Goal: Task Accomplishment & Management: Use online tool/utility

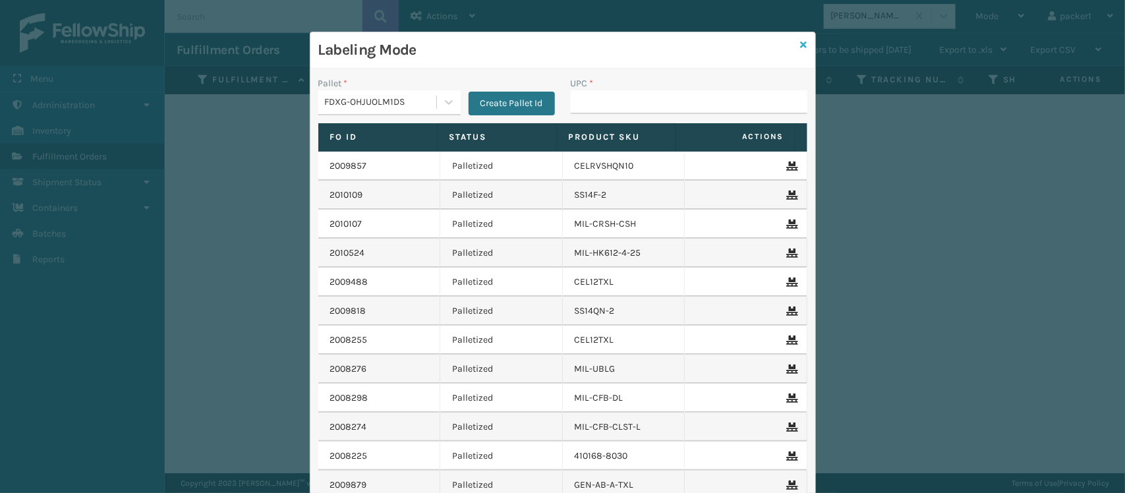
click at [801, 49] on link at bounding box center [804, 45] width 7 height 14
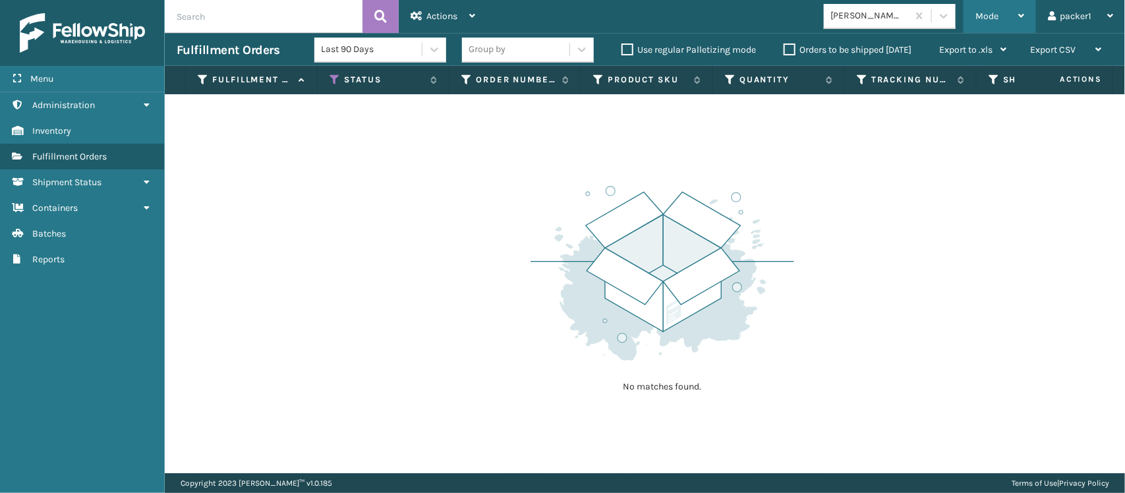
click at [1006, 7] on div "Mode" at bounding box center [999, 16] width 49 height 33
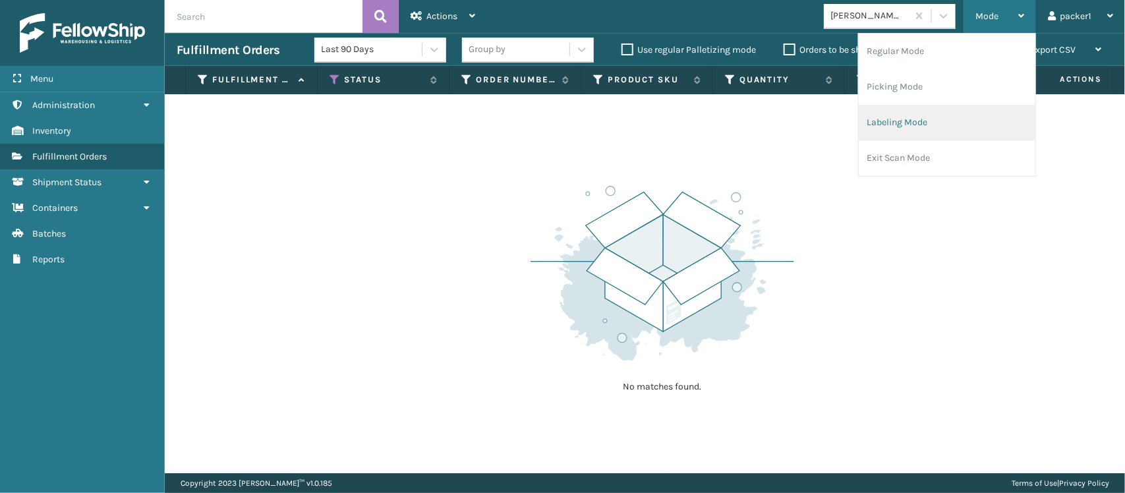
click at [873, 121] on li "Labeling Mode" at bounding box center [947, 123] width 177 height 36
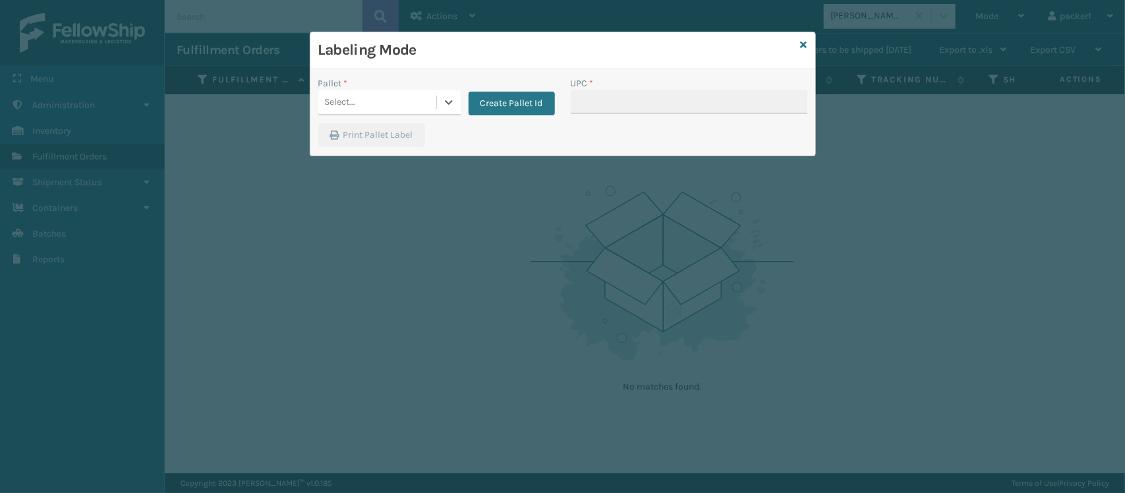
click at [384, 90] on div "Select..." at bounding box center [389, 102] width 142 height 25
click at [503, 126] on div "Print Pallet Label" at bounding box center [562, 139] width 505 height 32
click at [502, 107] on button "Create Pallet Id" at bounding box center [512, 104] width 86 height 24
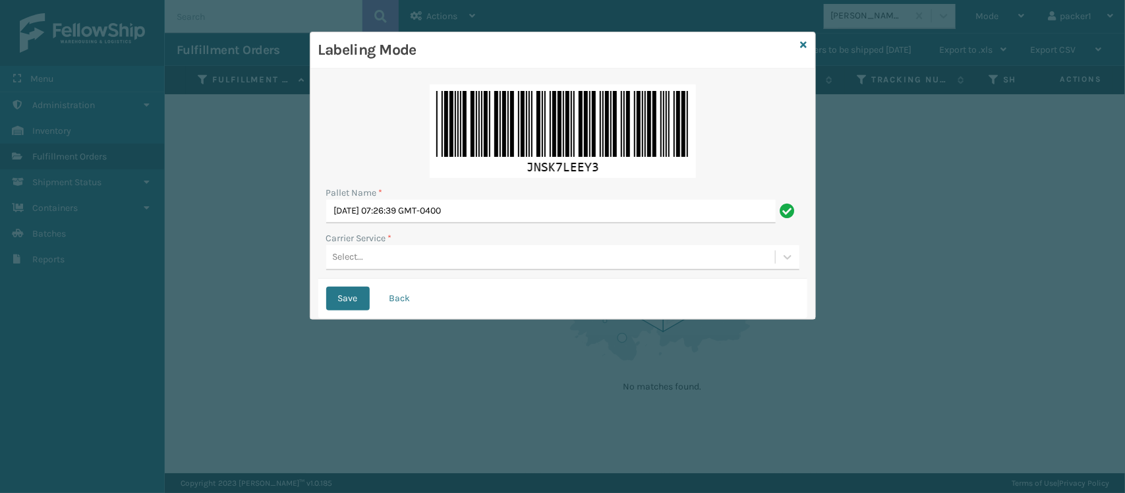
click at [370, 254] on div "Select..." at bounding box center [550, 258] width 449 height 22
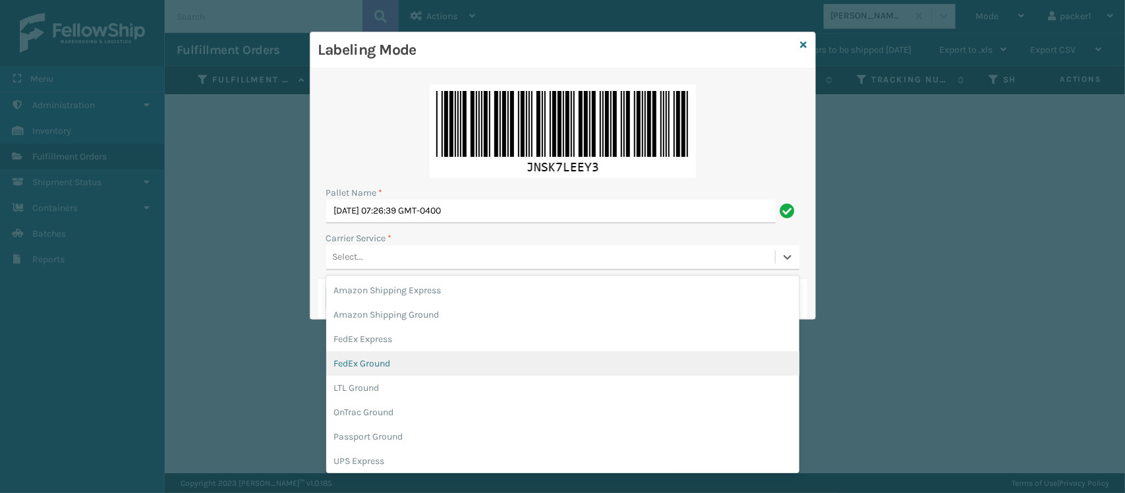
click at [351, 370] on div "FedEx Ground" at bounding box center [562, 363] width 473 height 24
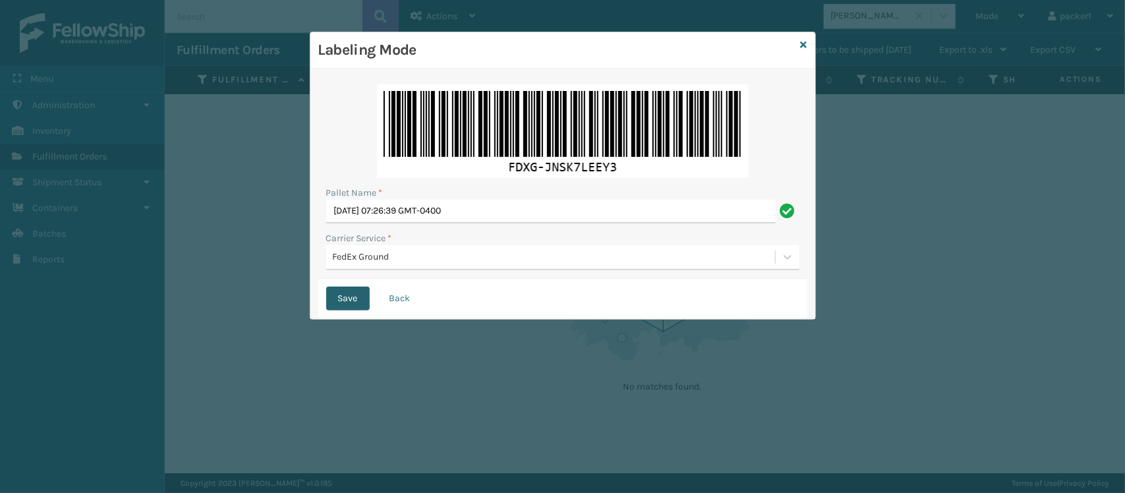
click at [348, 301] on button "Save" at bounding box center [348, 299] width 44 height 24
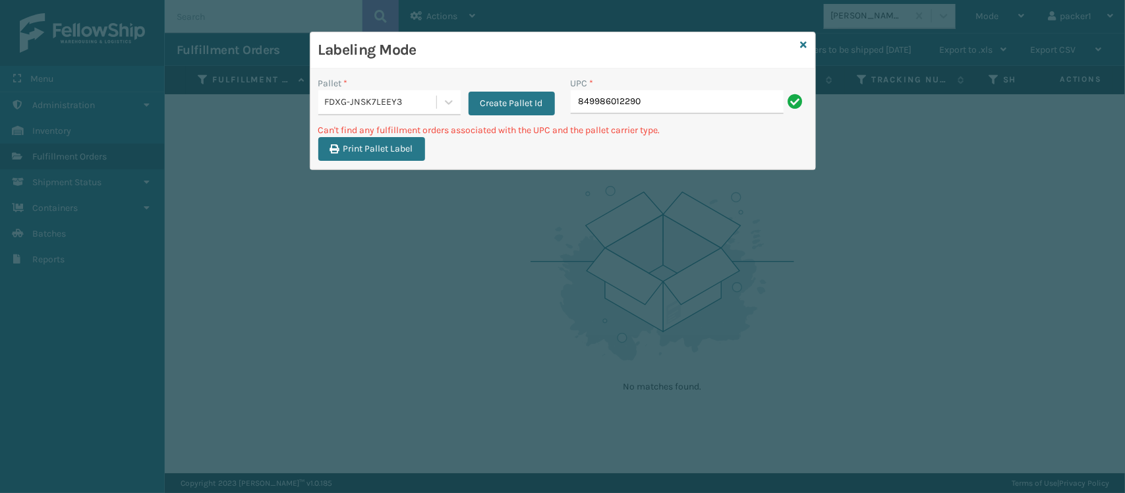
click at [411, 98] on div "FDXG-JNSK7LEEY3" at bounding box center [381, 103] width 113 height 14
click at [409, 103] on div "FDXG-JNSK7LEEY3" at bounding box center [381, 103] width 113 height 14
click at [514, 96] on button "Create Pallet Id" at bounding box center [512, 104] width 86 height 24
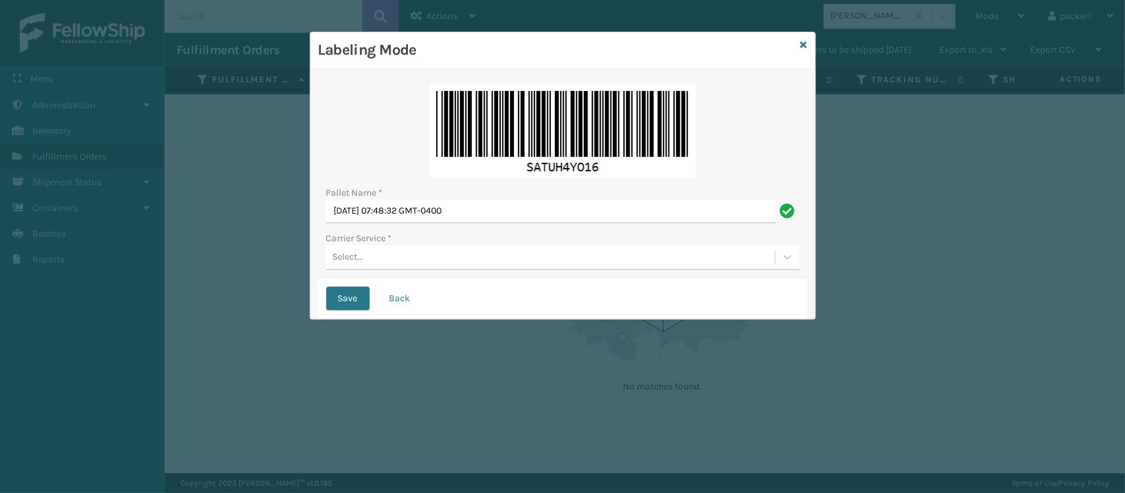
click at [364, 257] on div "Select..." at bounding box center [550, 258] width 449 height 22
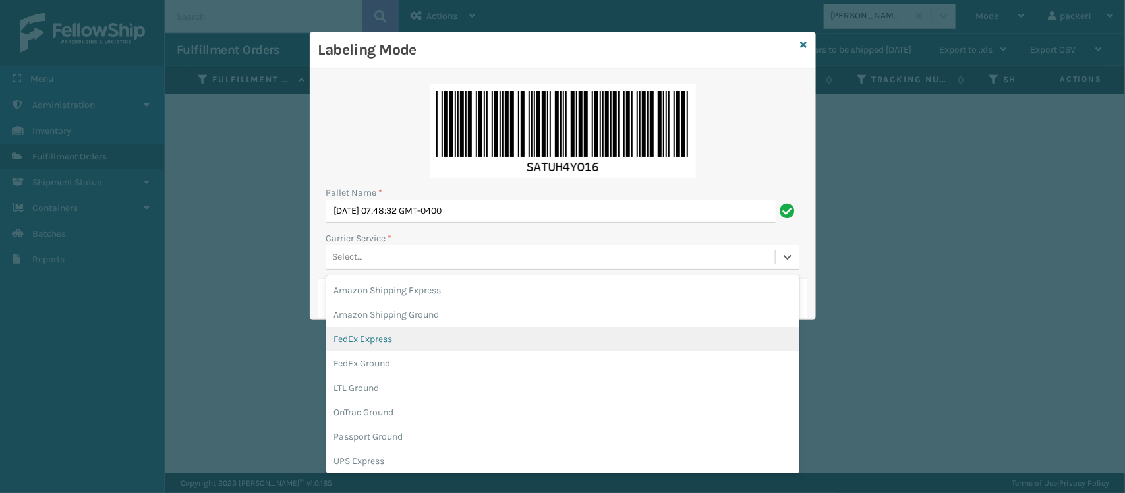
click at [374, 345] on div "FedEx Express" at bounding box center [562, 339] width 473 height 24
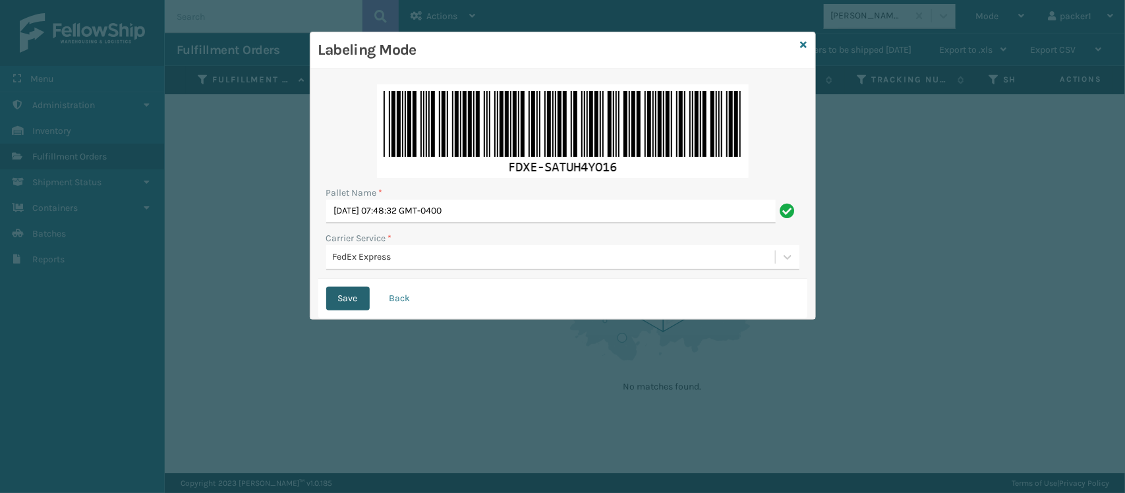
click at [356, 301] on button "Save" at bounding box center [348, 299] width 44 height 24
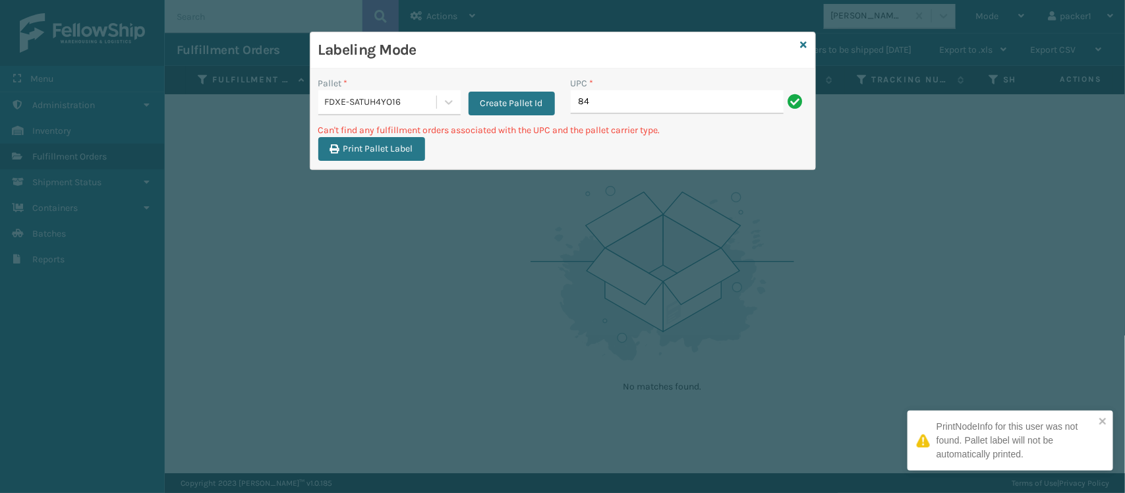
type input "8"
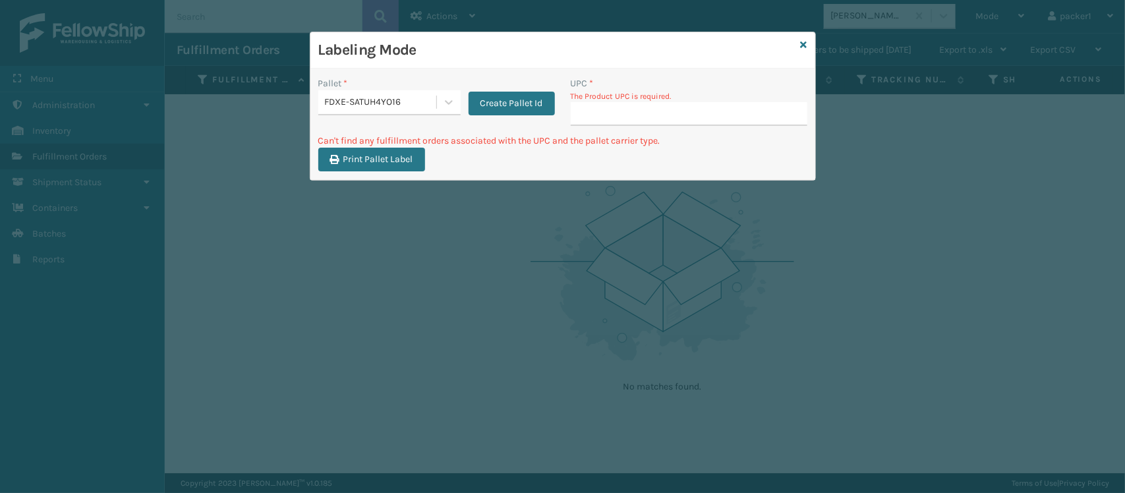
click at [811, 42] on div "Labeling Mode" at bounding box center [562, 50] width 505 height 36
click at [801, 43] on icon at bounding box center [804, 44] width 7 height 9
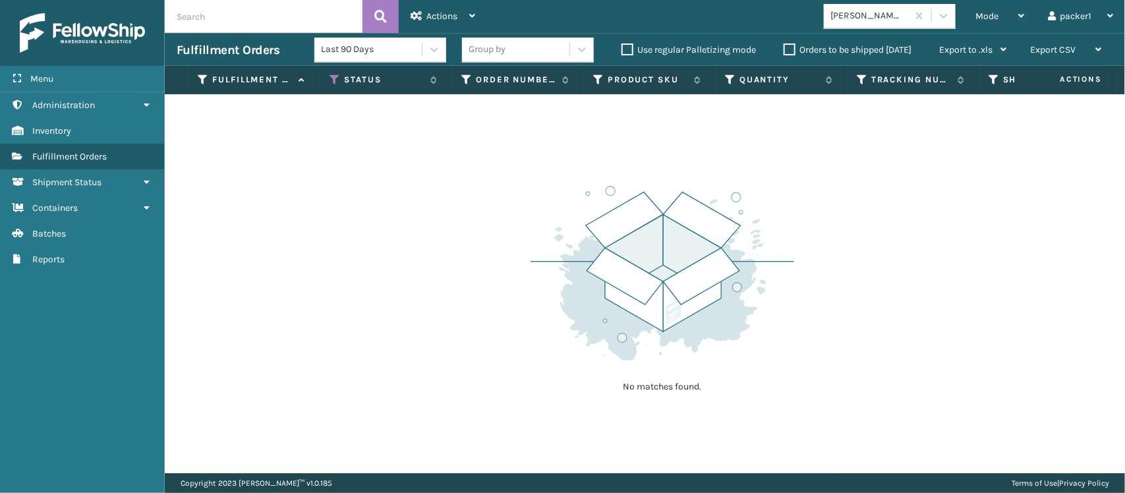
click at [214, 15] on input "text" at bounding box center [264, 16] width 198 height 33
drag, startPoint x: 276, startPoint y: 18, endPoint x: 177, endPoint y: 43, distance: 101.8
click at [177, 43] on div "9622080430009857106100391955747700 Actions Settings Remove All Filters Export L…" at bounding box center [645, 236] width 960 height 473
type input "391955747700"
click at [401, 23] on div "Actions Settings Remove All Filters Export Labels" at bounding box center [443, 16] width 88 height 33
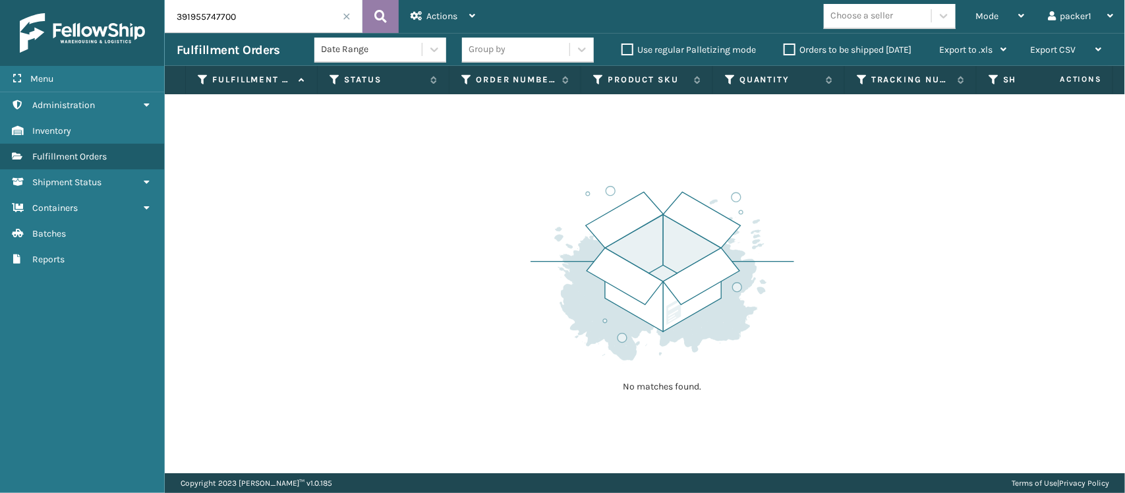
click at [389, 16] on button at bounding box center [381, 16] width 36 height 33
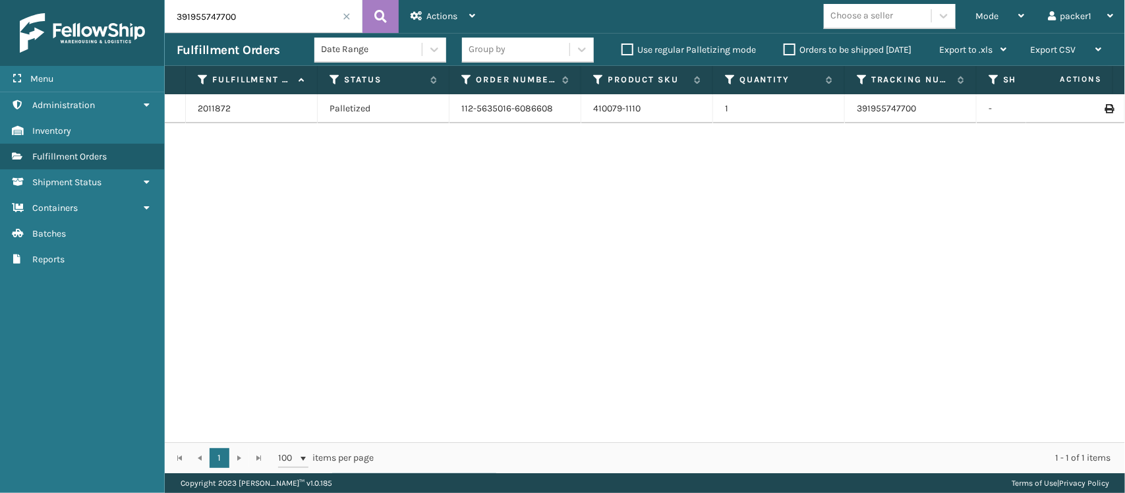
drag, startPoint x: 268, startPoint y: 27, endPoint x: 145, endPoint y: 27, distance: 123.3
click at [145, 0] on div "Menu Administration Inventory Fulfillment Orders Shipment Status Containers Bat…" at bounding box center [562, 0] width 1125 height 0
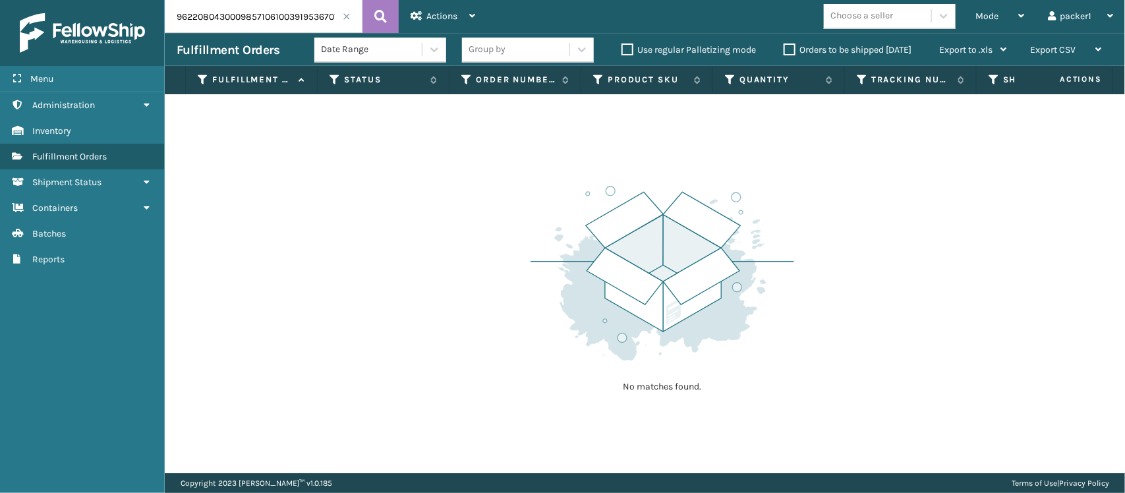
drag, startPoint x: 279, startPoint y: 18, endPoint x: 129, endPoint y: 16, distance: 149.6
click at [129, 0] on div "Menu Administration Inventory Fulfillment Orders Shipment Status Containers Bat…" at bounding box center [562, 0] width 1125 height 0
type input "391953670714"
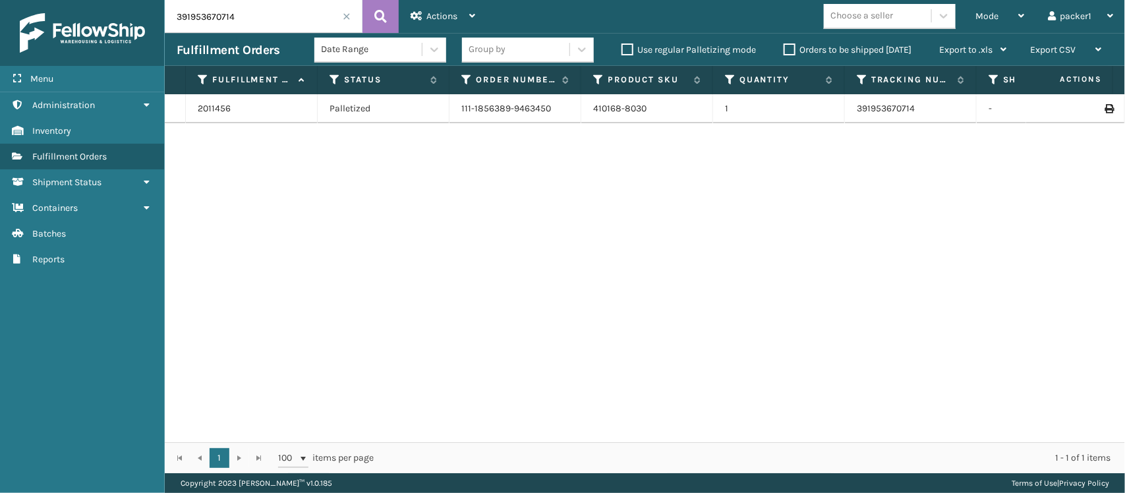
drag, startPoint x: 258, startPoint y: 10, endPoint x: 140, endPoint y: 7, distance: 118.0
click at [140, 0] on div "Menu Administration Inventory Fulfillment Orders Shipment Status Containers Bat…" at bounding box center [562, 0] width 1125 height 0
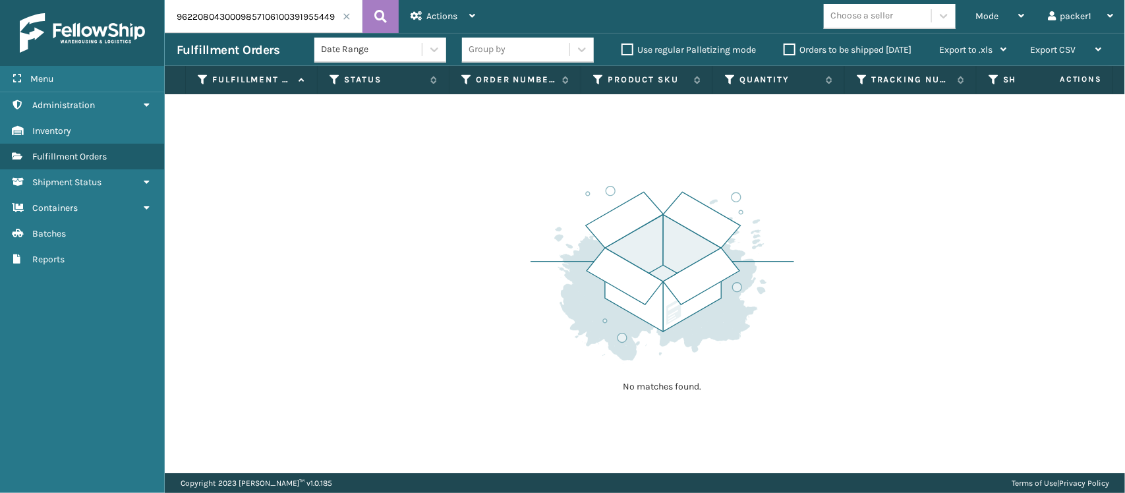
drag, startPoint x: 277, startPoint y: 15, endPoint x: 139, endPoint y: 20, distance: 137.9
click at [139, 0] on div "Menu Administration Inventory Fulfillment Orders Shipment Status Containers Bat…" at bounding box center [562, 0] width 1125 height 0
type input "391955449885"
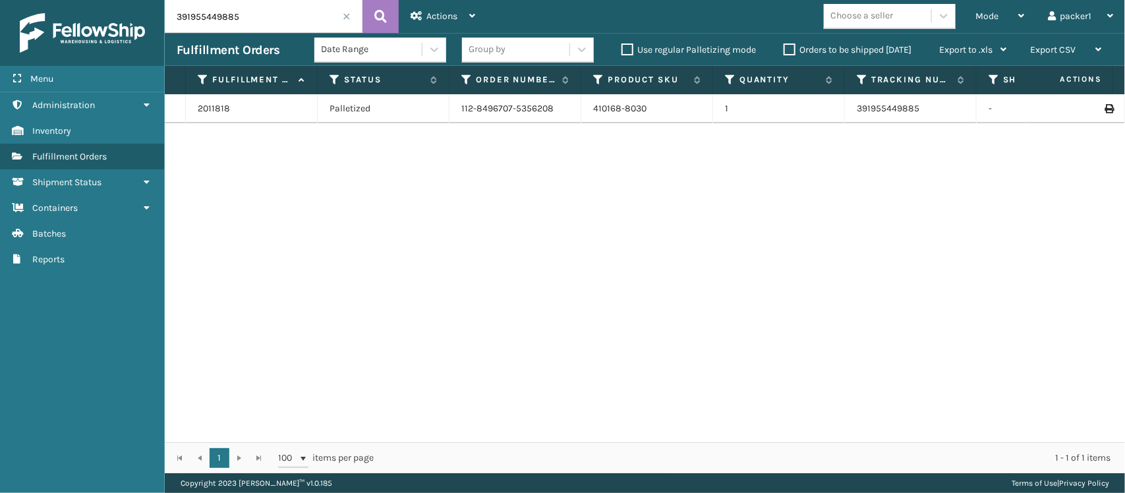
click at [343, 18] on span at bounding box center [347, 17] width 8 height 8
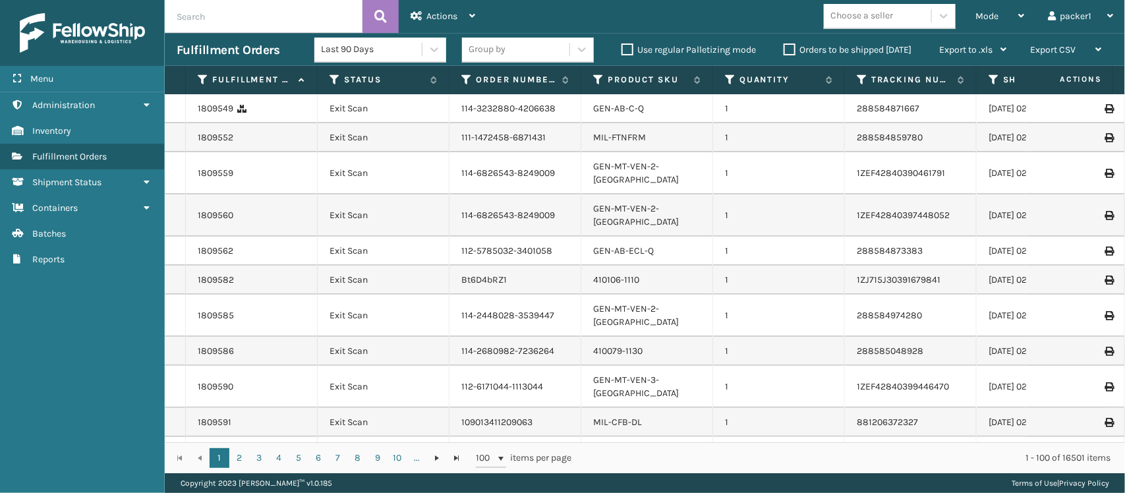
click at [311, 14] on input "text" at bounding box center [264, 16] width 198 height 33
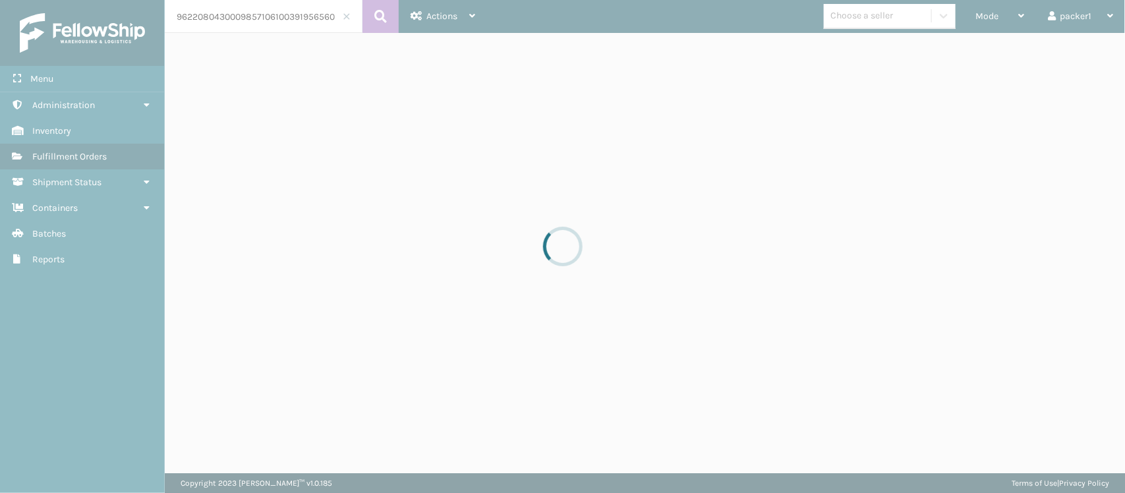
scroll to position [0, 17]
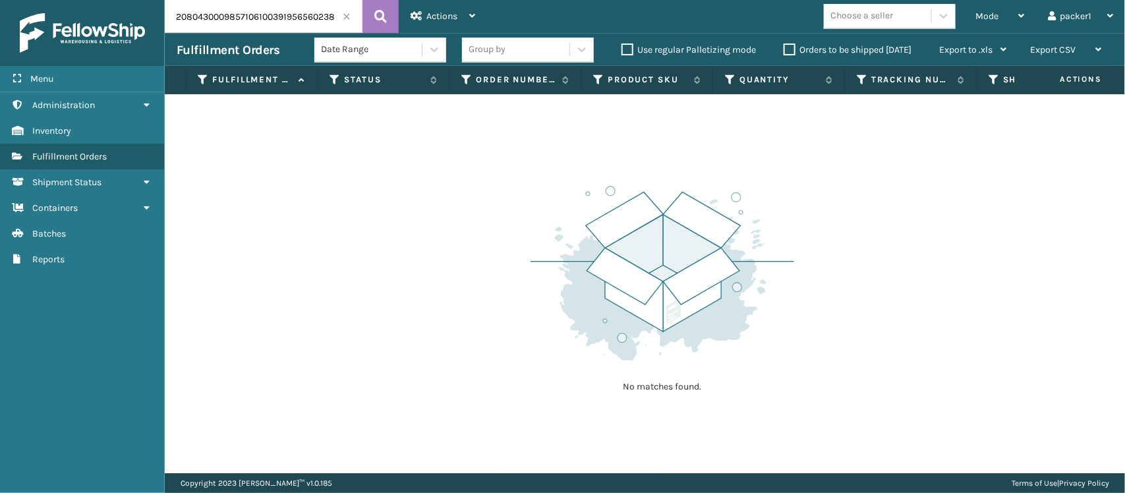
drag, startPoint x: 272, startPoint y: 13, endPoint x: 117, endPoint y: 34, distance: 156.3
click at [117, 0] on div "Menu Administration Inventory Fulfillment Orders Shipment Status Containers Bat…" at bounding box center [562, 0] width 1125 height 0
type input "391956560238"
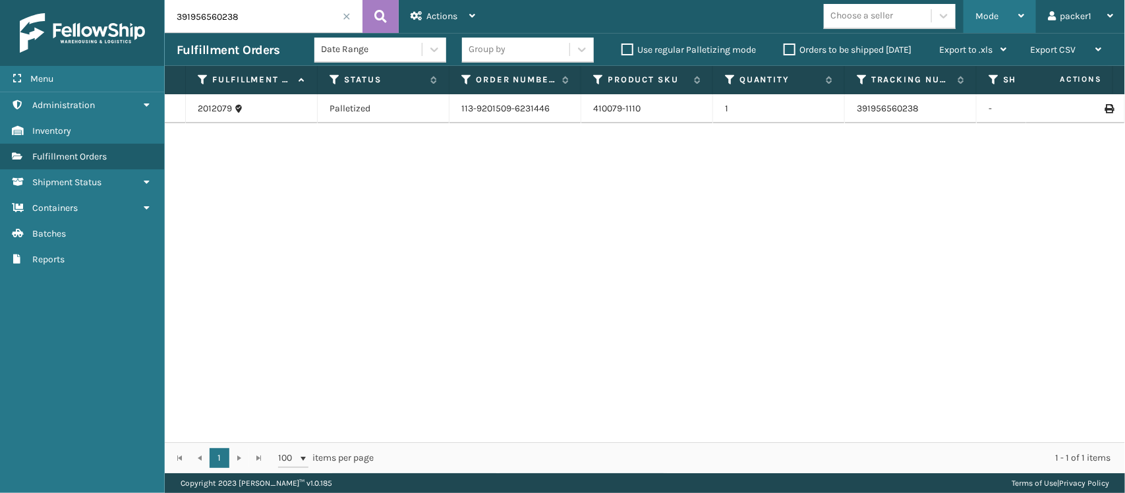
click at [987, 23] on div "Mode" at bounding box center [999, 16] width 49 height 33
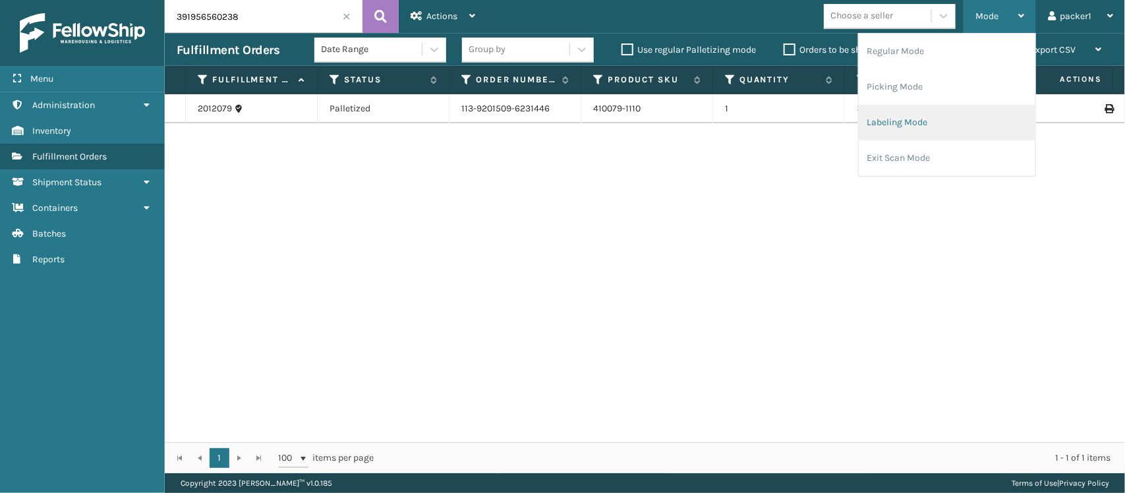
click at [902, 123] on li "Labeling Mode" at bounding box center [947, 123] width 177 height 36
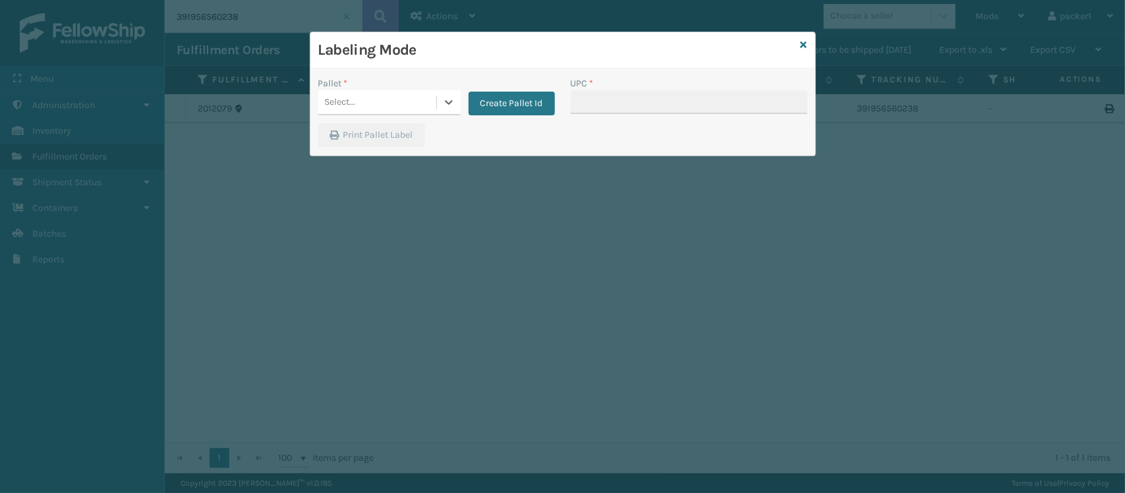
click at [413, 96] on div "Select..." at bounding box center [377, 103] width 118 height 22
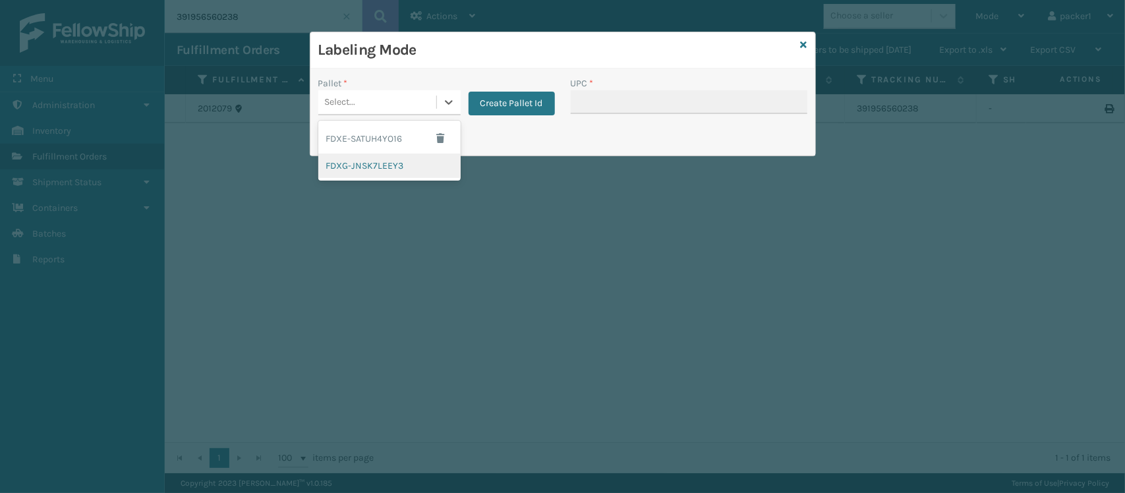
click at [393, 175] on div "FDXG-JNSK7LEEY3" at bounding box center [389, 166] width 142 height 24
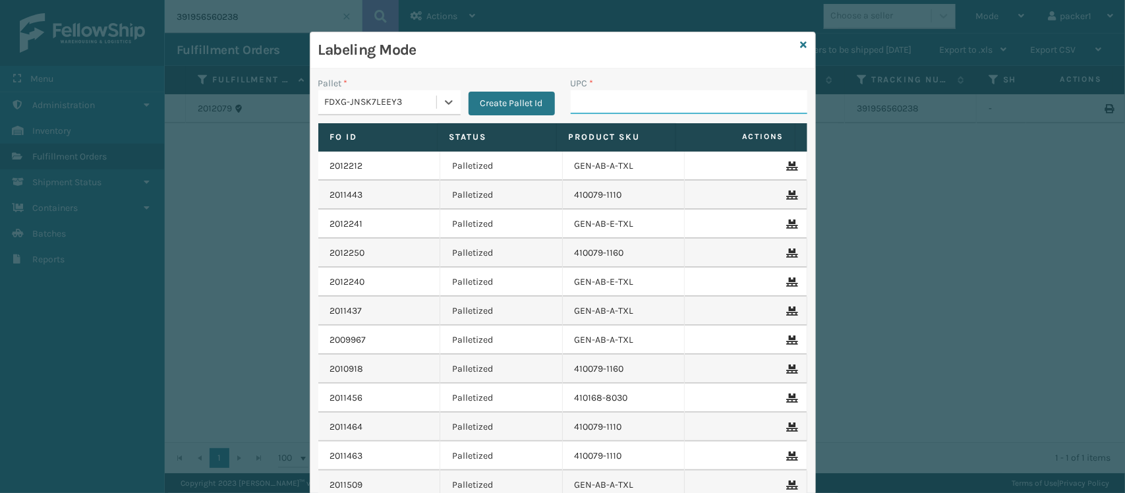
click at [593, 98] on input "UPC *" at bounding box center [689, 102] width 237 height 24
click at [791, 40] on div "Labeling Mode" at bounding box center [562, 50] width 505 height 36
click at [801, 40] on icon at bounding box center [804, 44] width 7 height 9
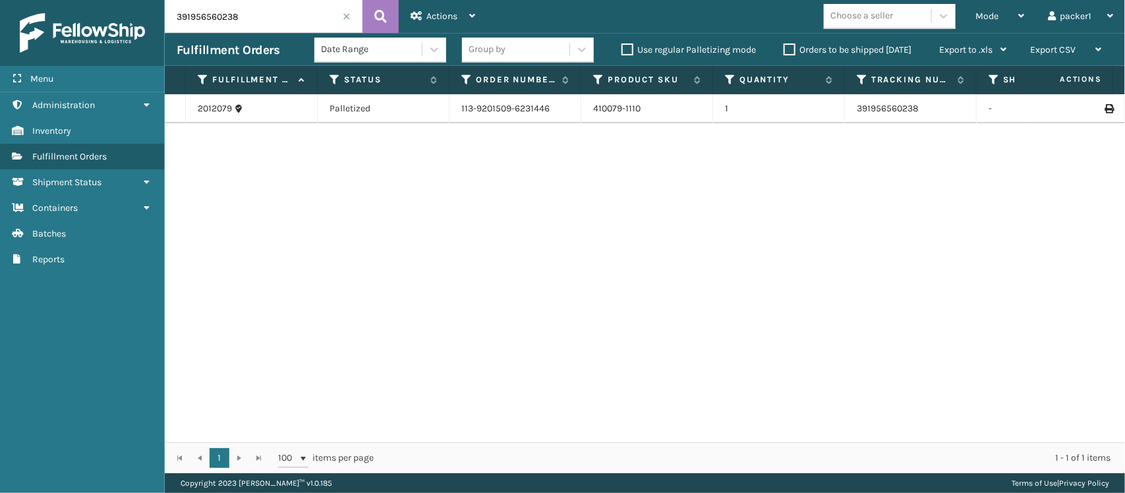
click at [1094, 103] on td at bounding box center [1075, 108] width 99 height 29
click at [1105, 107] on icon at bounding box center [1109, 108] width 8 height 9
click at [1000, 20] on div "Mode" at bounding box center [999, 16] width 49 height 33
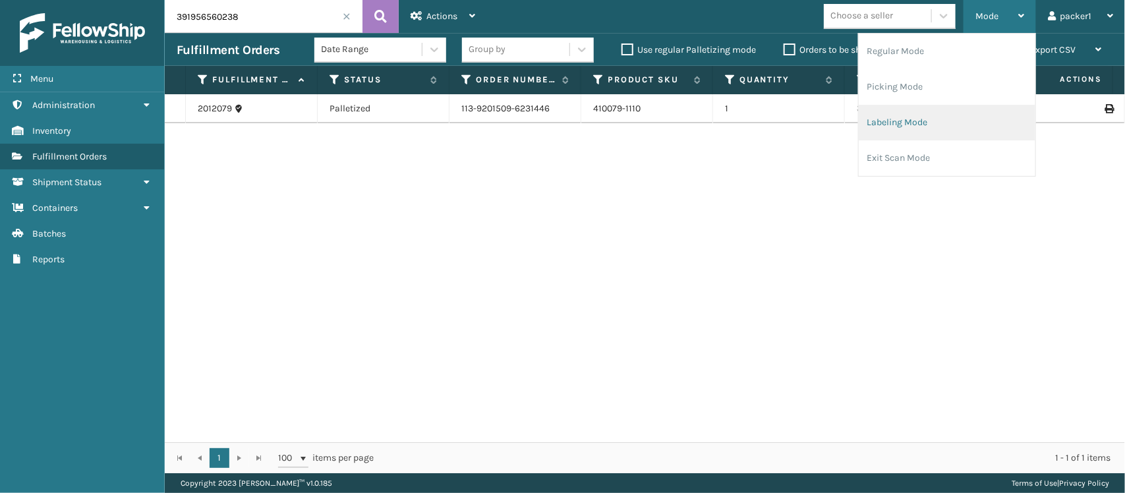
click at [933, 129] on li "Labeling Mode" at bounding box center [947, 123] width 177 height 36
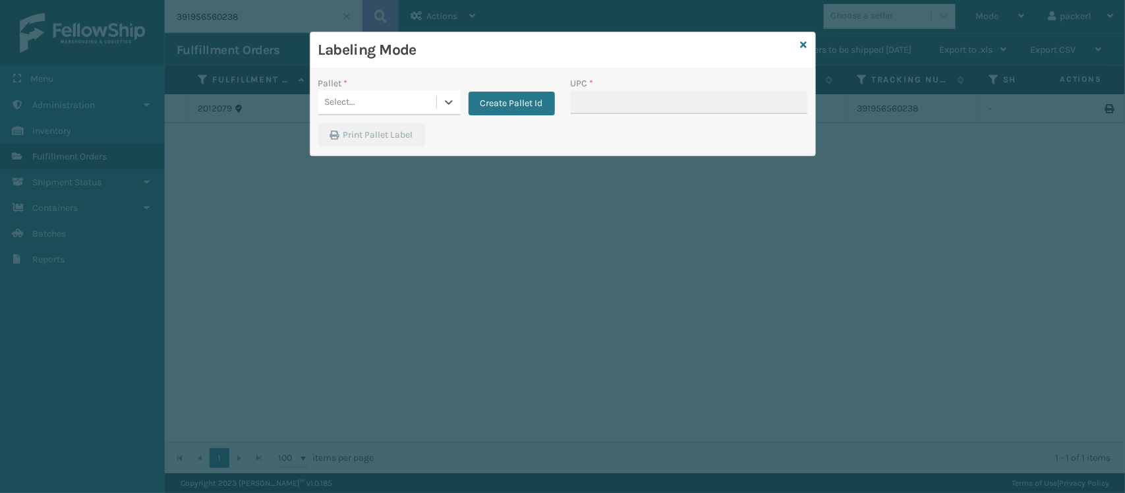
click at [393, 109] on div "Select..." at bounding box center [377, 103] width 118 height 22
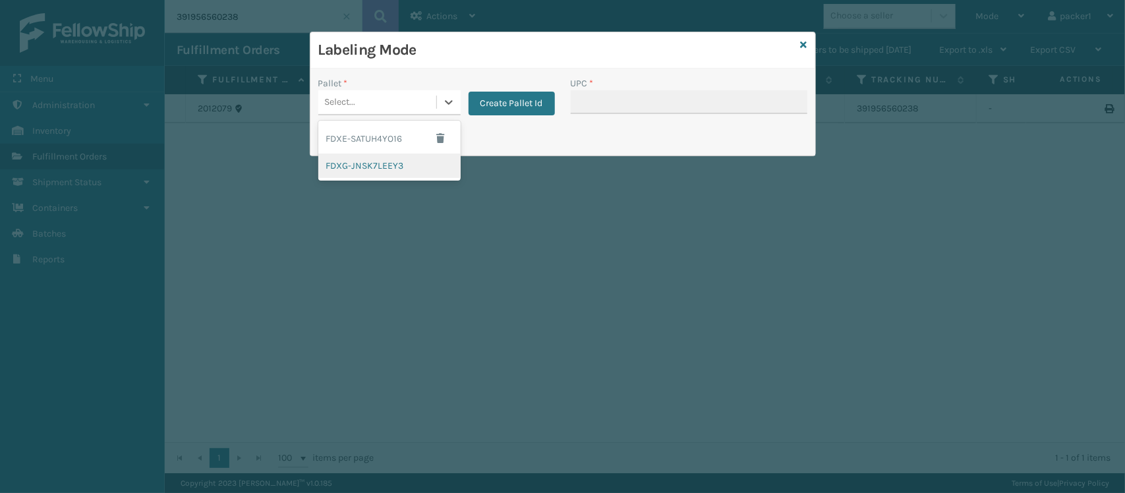
click at [364, 173] on div "FDXG-JNSK7LEEY3" at bounding box center [389, 166] width 142 height 24
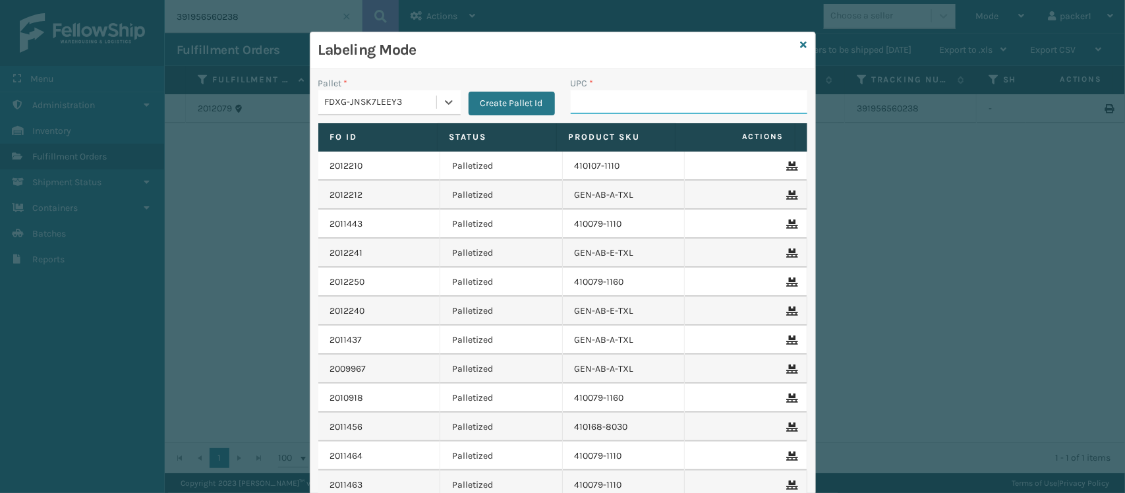
click at [581, 104] on input "UPC *" at bounding box center [689, 102] width 237 height 24
click at [585, 107] on input "UPC *" at bounding box center [689, 102] width 237 height 24
click at [589, 114] on div "UPC *" at bounding box center [689, 99] width 252 height 47
click at [591, 109] on input "UPC *" at bounding box center [689, 102] width 237 height 24
